Goal: Task Accomplishment & Management: Complete application form

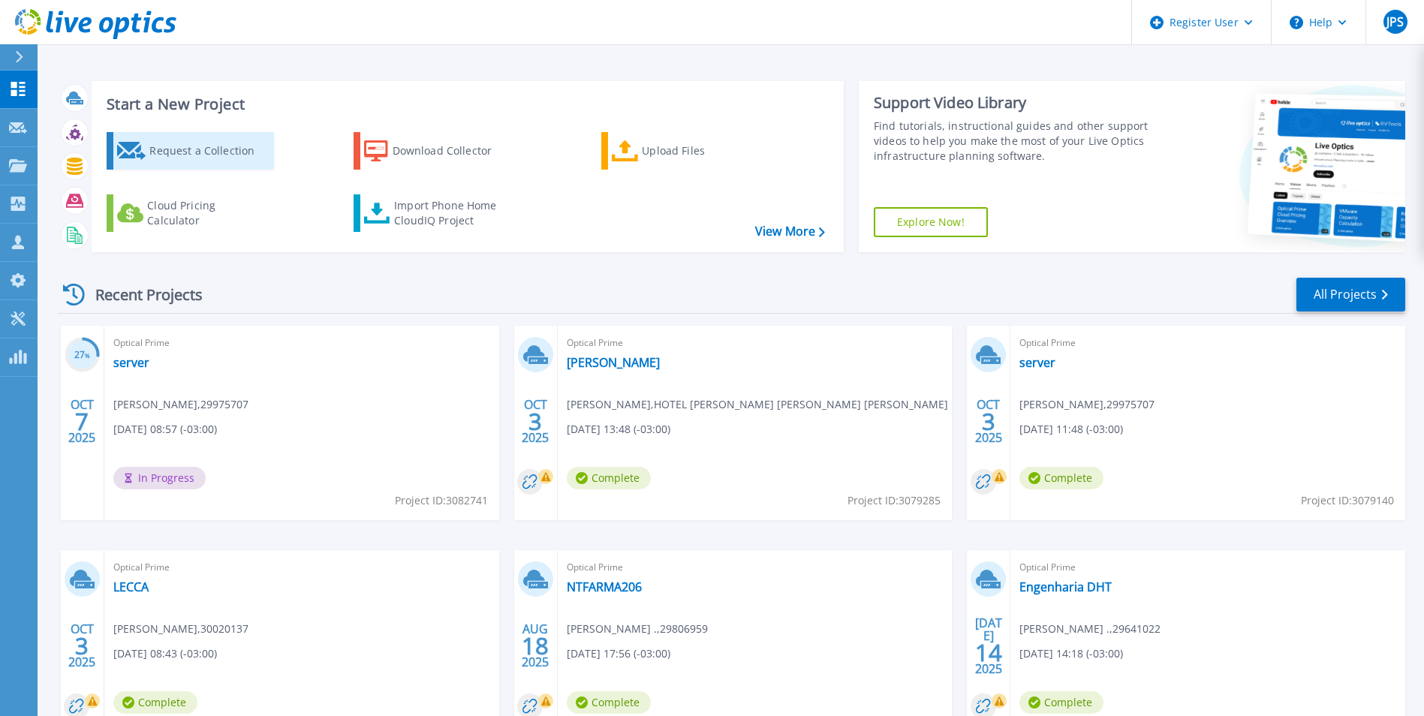
click at [165, 154] on div "Request a Collection" at bounding box center [209, 151] width 120 height 30
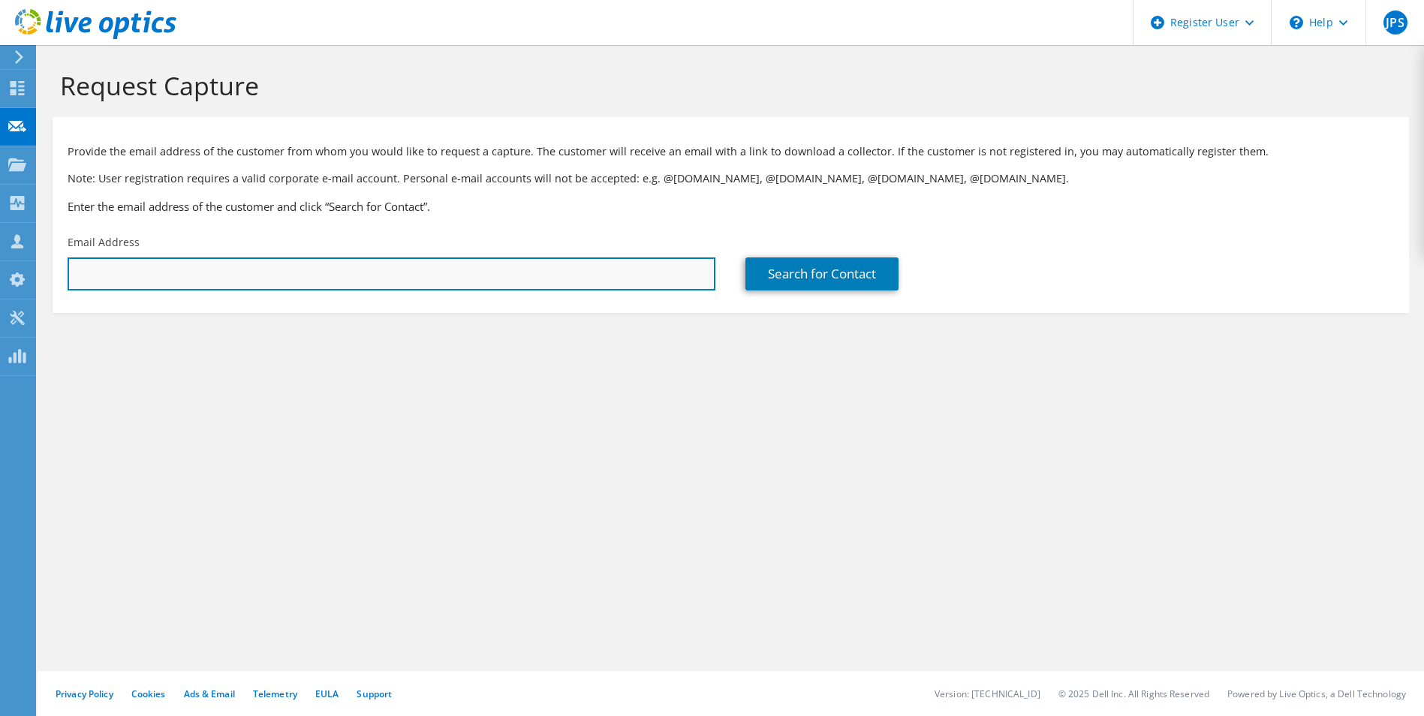
click at [245, 263] on input "text" at bounding box center [392, 273] width 648 height 33
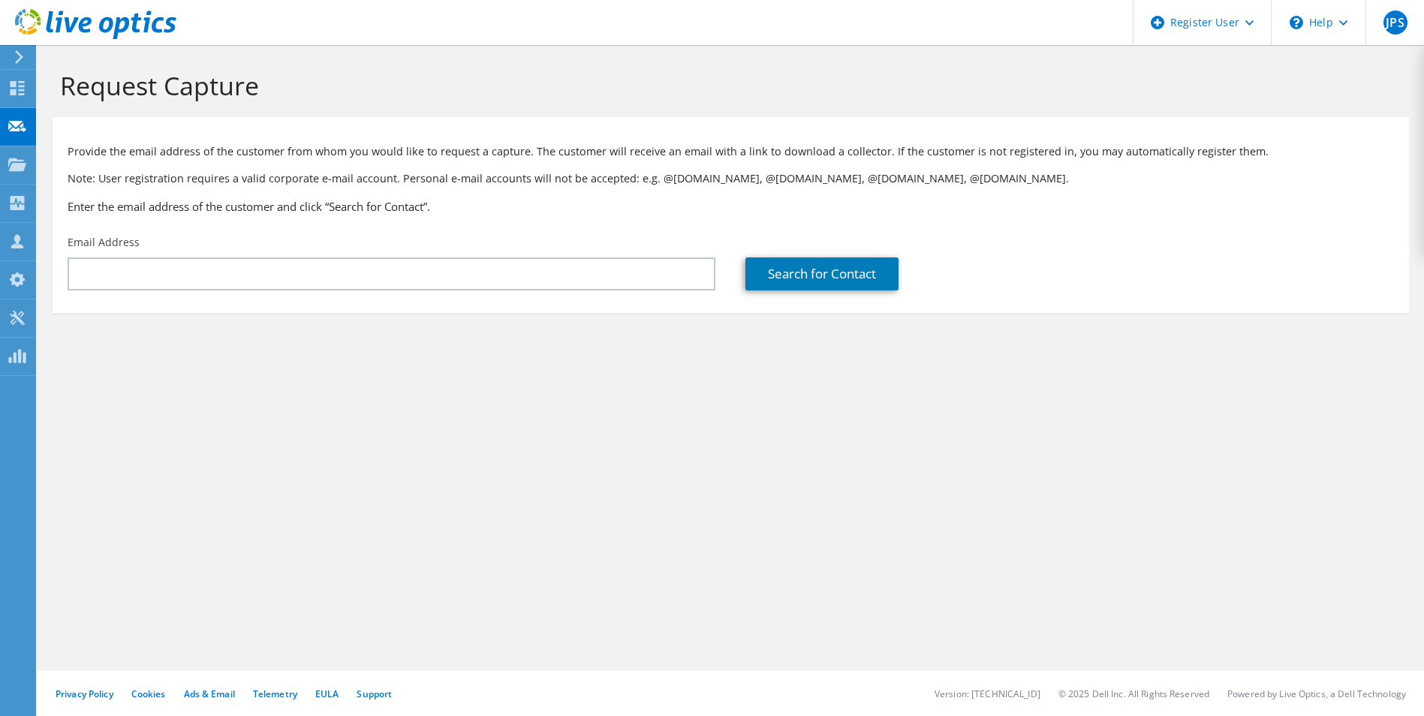
click at [1288, 363] on section "Request Capture Provide the email address of the customer from whom you would l…" at bounding box center [731, 216] width 1386 height 343
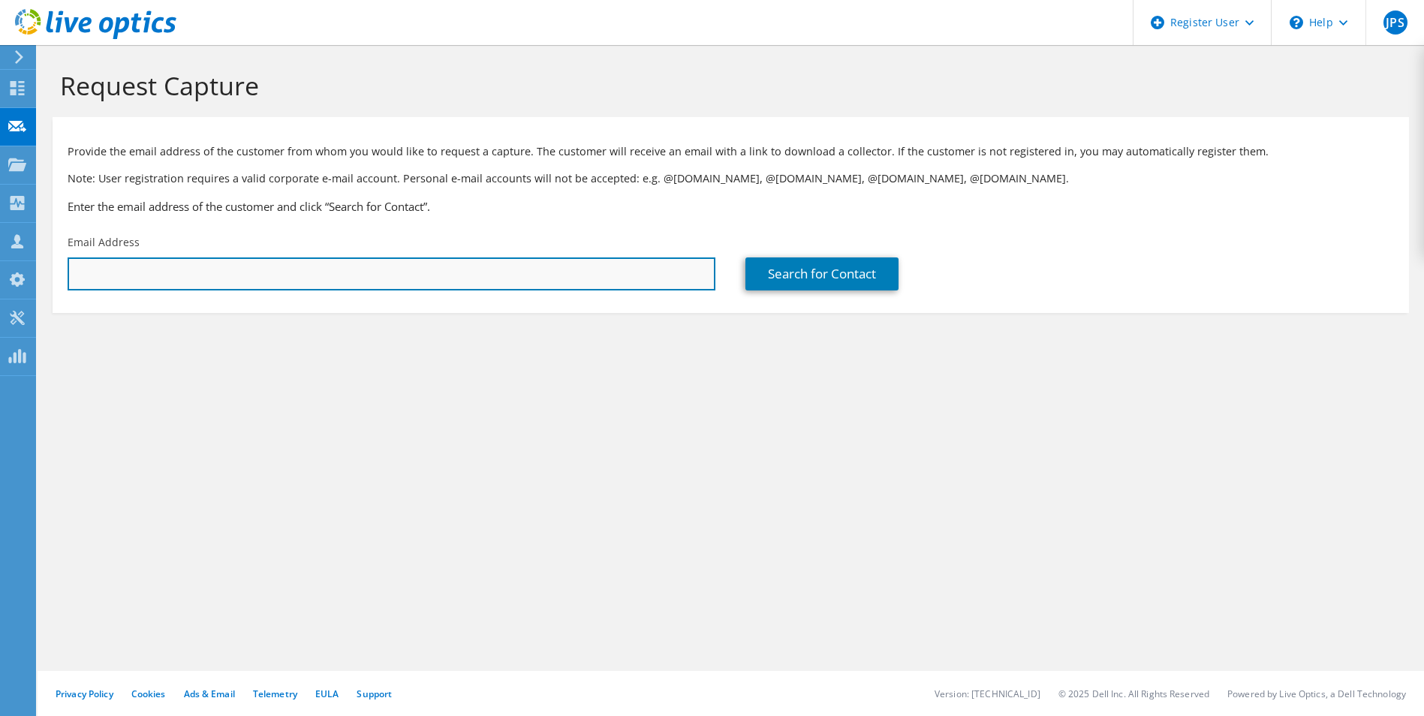
click at [344, 273] on input "text" at bounding box center [392, 273] width 648 height 33
paste input "marcos.sa@wikitelecom.com.br"
type input "marcos.sa@wikitelecom.com.br"
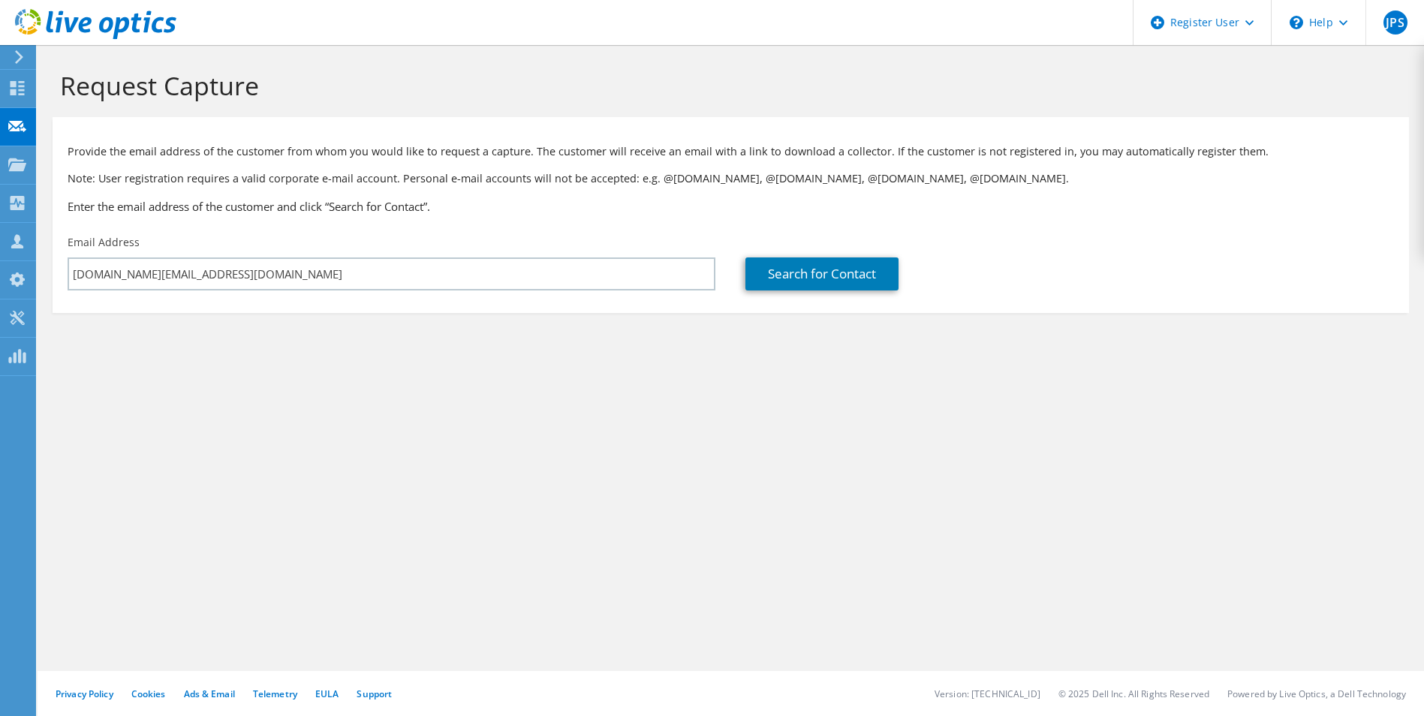
click at [468, 182] on p "Note: User registration requires a valid corporate e-mail account. Personal e-m…" at bounding box center [731, 178] width 1326 height 17
click at [793, 272] on link "Search for Contact" at bounding box center [821, 273] width 153 height 33
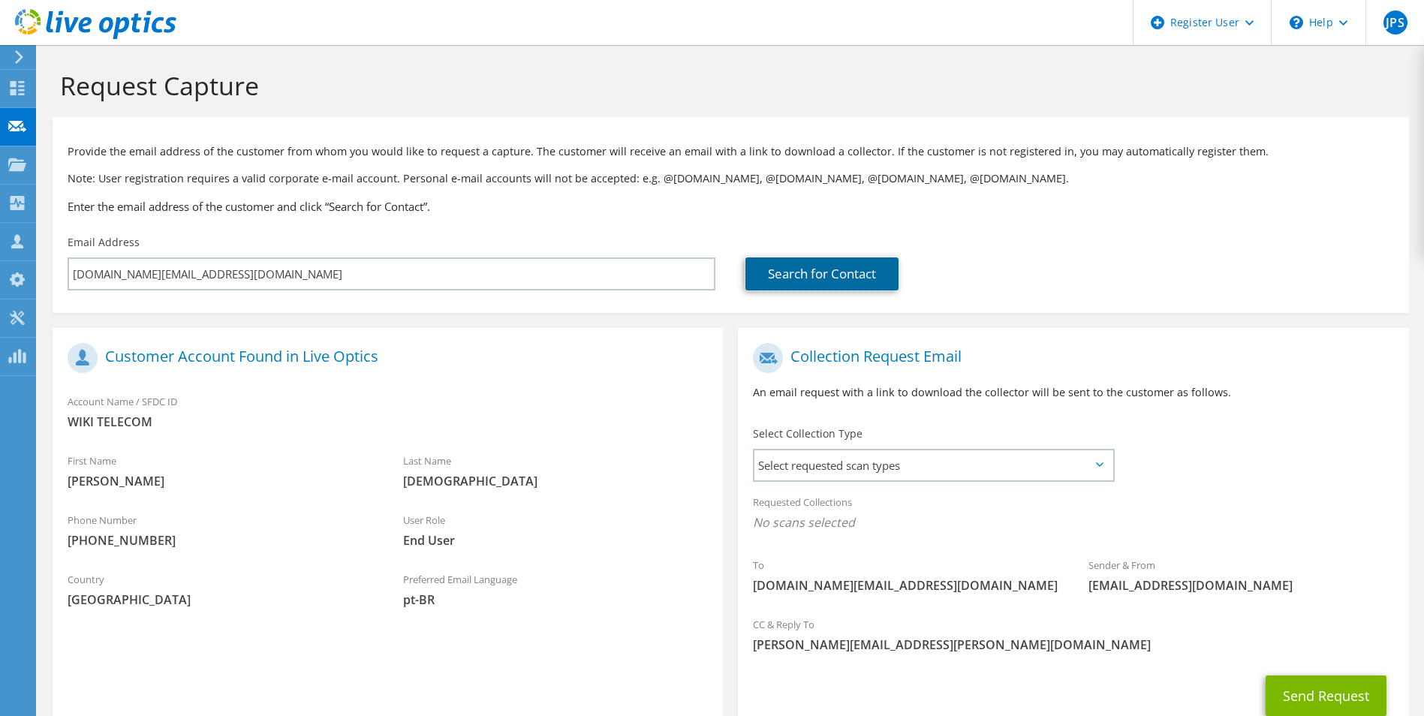
scroll to position [105, 0]
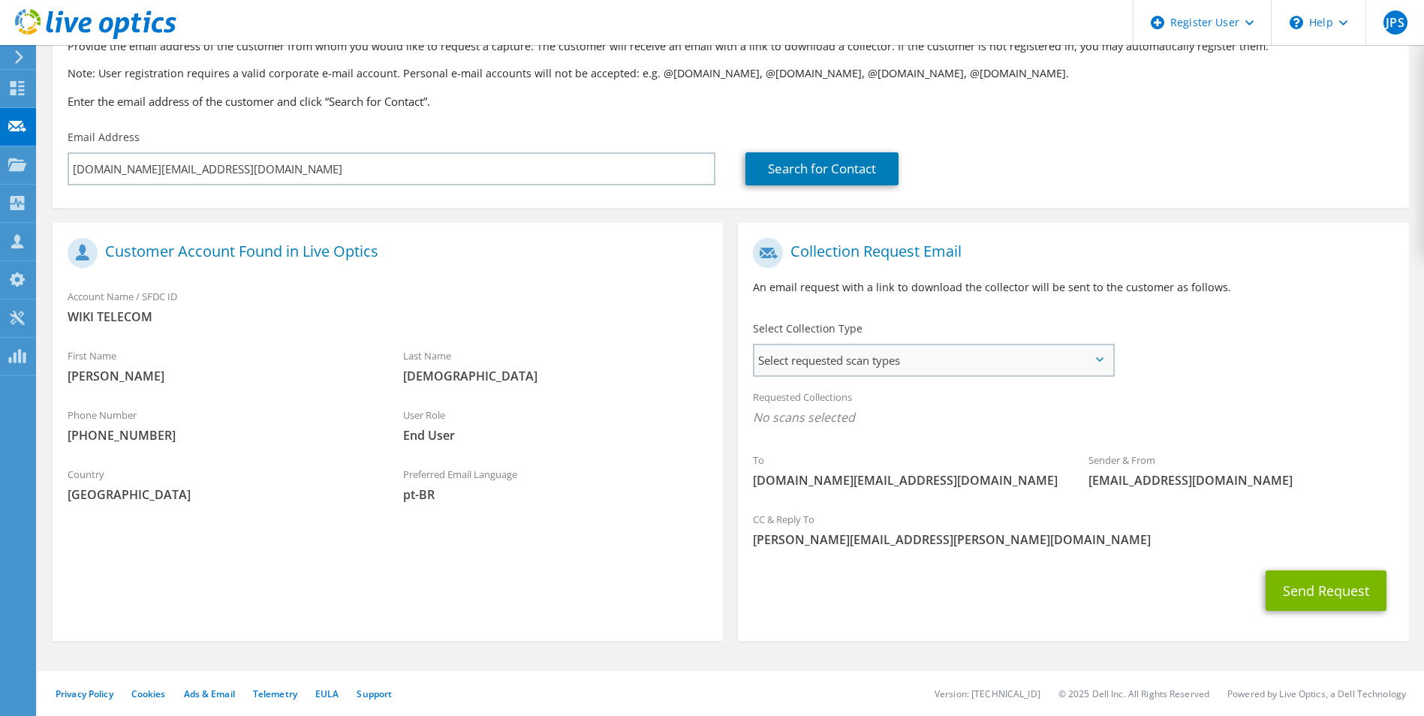
click at [856, 355] on span "Select requested scan types" at bounding box center [932, 360] width 357 height 30
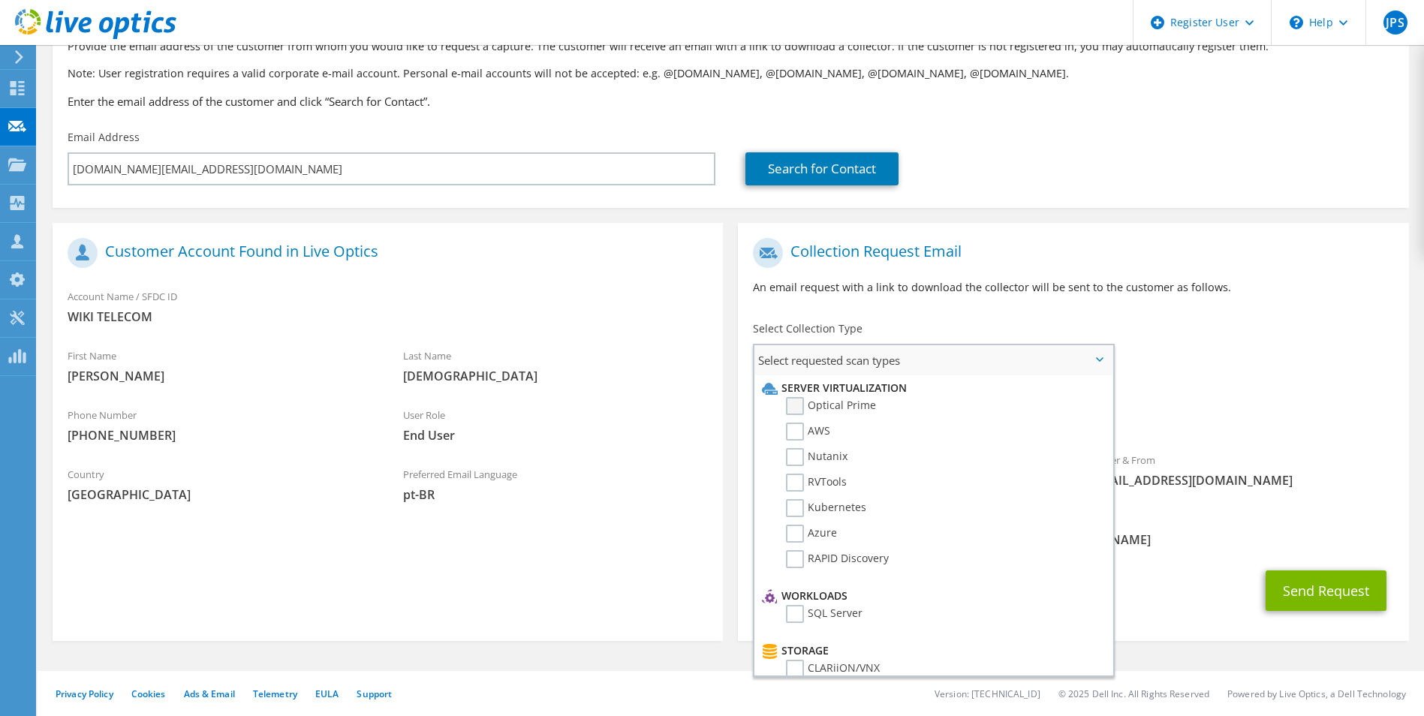
click at [787, 405] on label "Optical Prime" at bounding box center [831, 406] width 90 height 18
click at [0, 0] on input "Optical Prime" at bounding box center [0, 0] width 0 height 0
drag, startPoint x: 986, startPoint y: 279, endPoint x: 1168, endPoint y: 354, distance: 196.5
click at [987, 279] on p "An email request with a link to download the collector will be sent to the cust…" at bounding box center [1073, 287] width 640 height 17
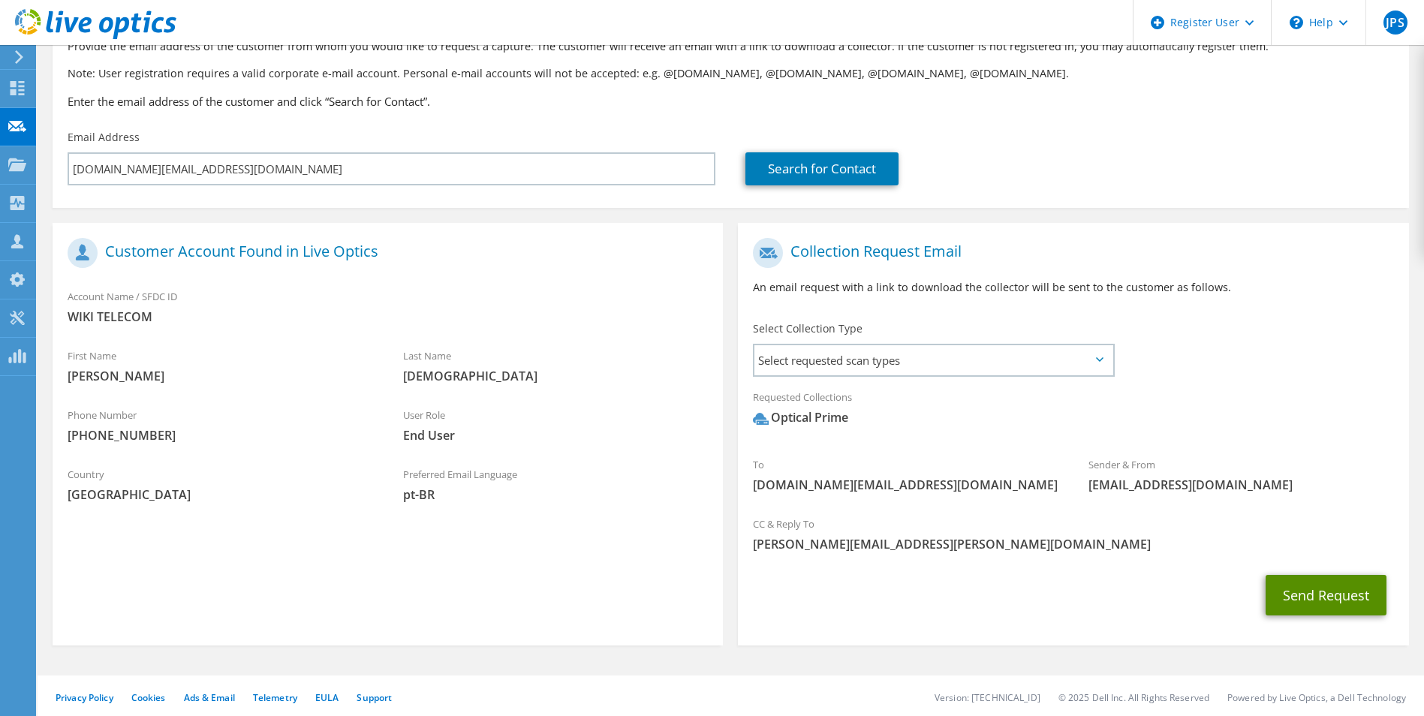
click at [1307, 603] on button "Send Request" at bounding box center [1325, 595] width 121 height 41
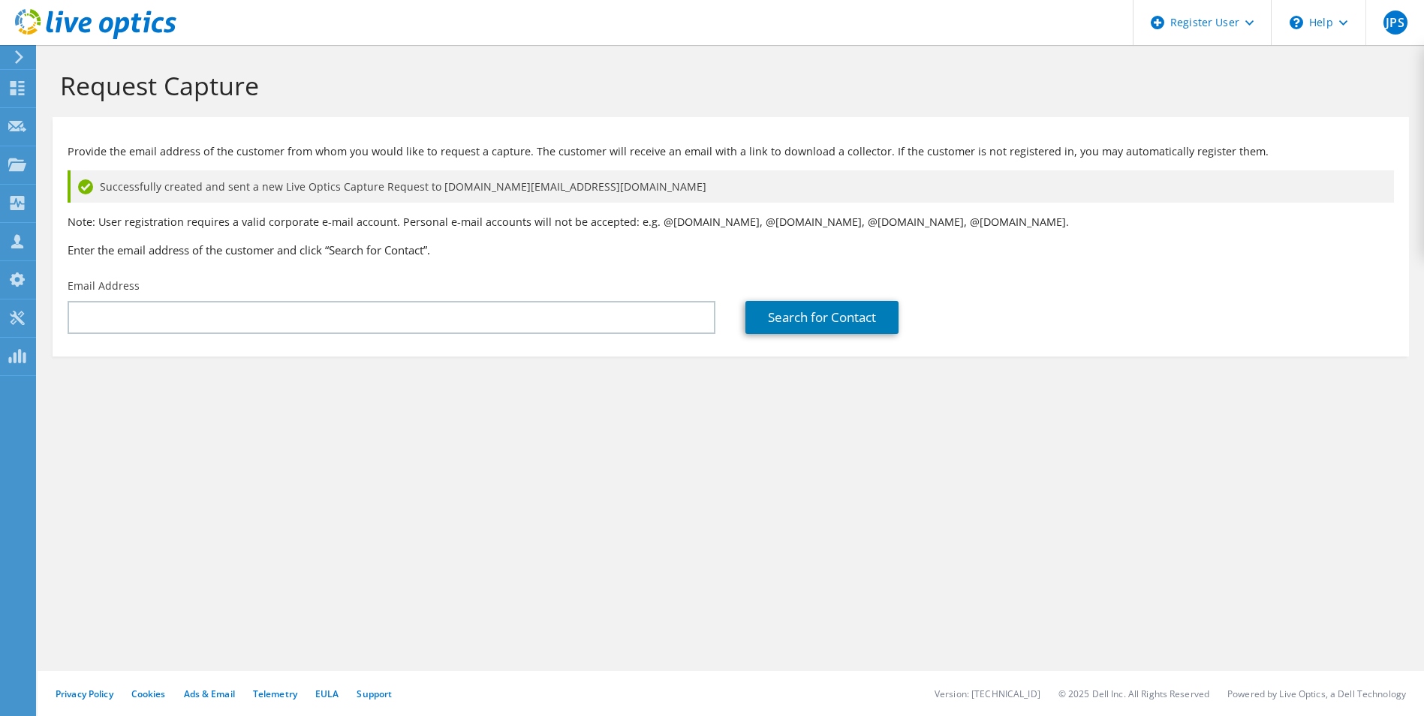
click at [551, 226] on p "Note: User registration requires a valid corporate e-mail account. Personal e-m…" at bounding box center [731, 222] width 1326 height 17
